Goal: Task Accomplishment & Management: Complete application form

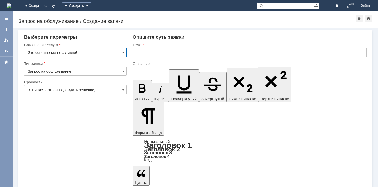
click at [59, 90] on input "3. Низкая (готовы подождать решение)" at bounding box center [75, 89] width 103 height 9
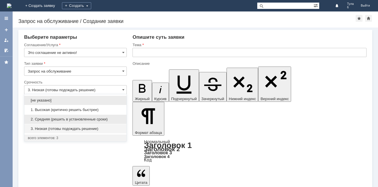
click at [58, 117] on span "2. Средняя (решить в установленные сроки)" at bounding box center [75, 119] width 95 height 5
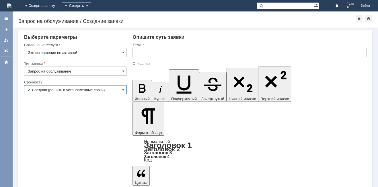
type input "2. Средняя (решить в установленные сроки)"
click at [142, 53] on input "text" at bounding box center [249, 52] width 234 height 9
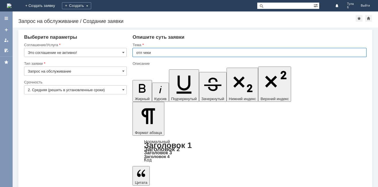
type input "отл чеки"
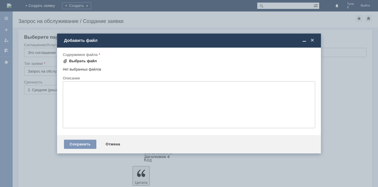
click at [74, 59] on div "Выбрать файл" at bounding box center [83, 61] width 28 height 5
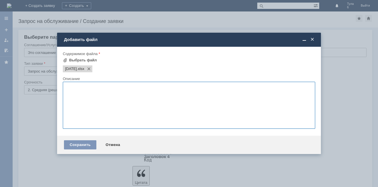
click at [73, 88] on textarea at bounding box center [189, 105] width 252 height 47
type textarea "отл чеки"
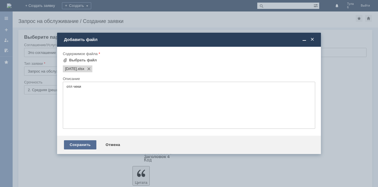
click at [81, 142] on div "Сохранить" at bounding box center [80, 144] width 32 height 9
